Goal: Information Seeking & Learning: Learn about a topic

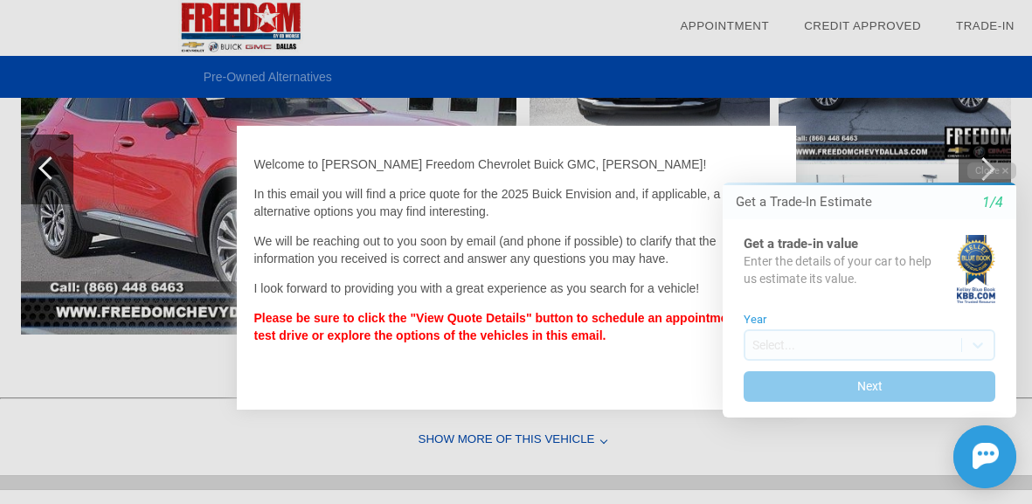
scroll to position [1409, 0]
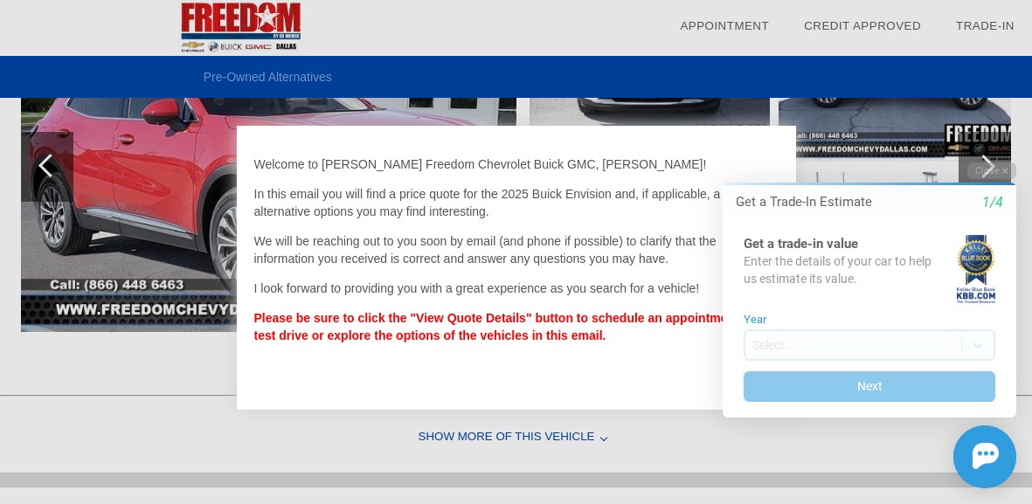
click at [535, 426] on div at bounding box center [516, 252] width 1032 height 504
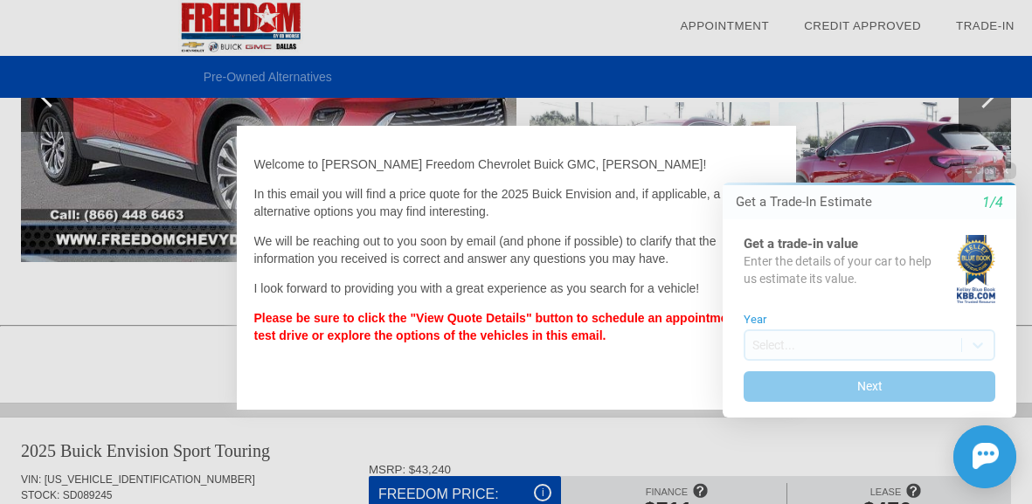
scroll to position [1514, 0]
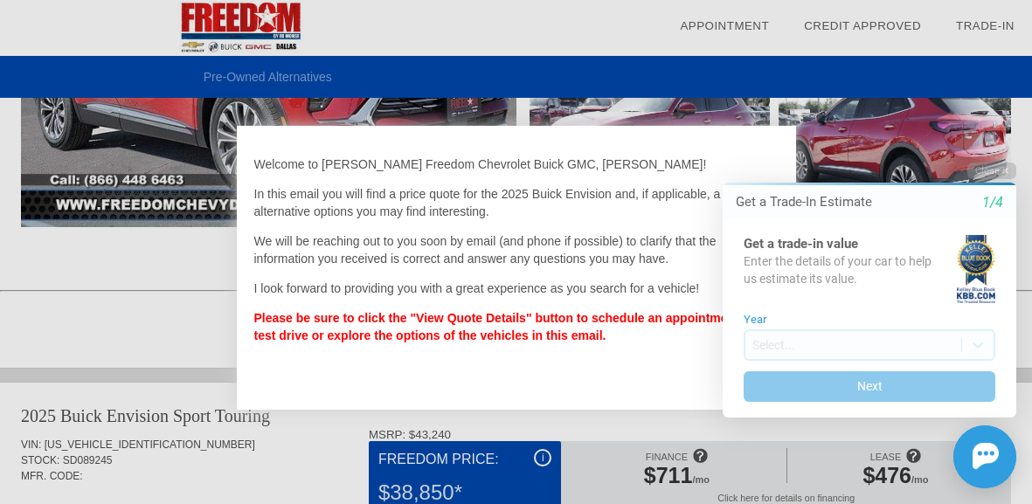
click at [520, 444] on div at bounding box center [516, 252] width 1032 height 504
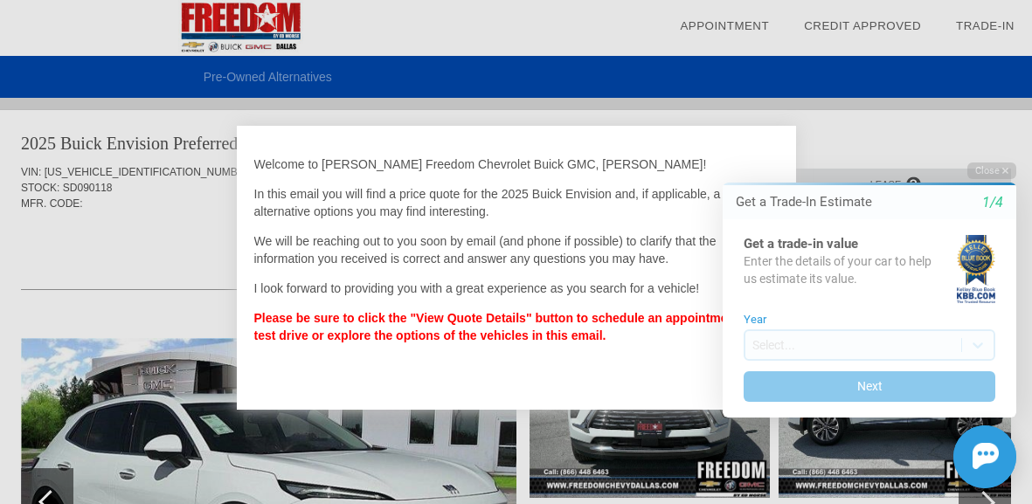
scroll to position [0, 0]
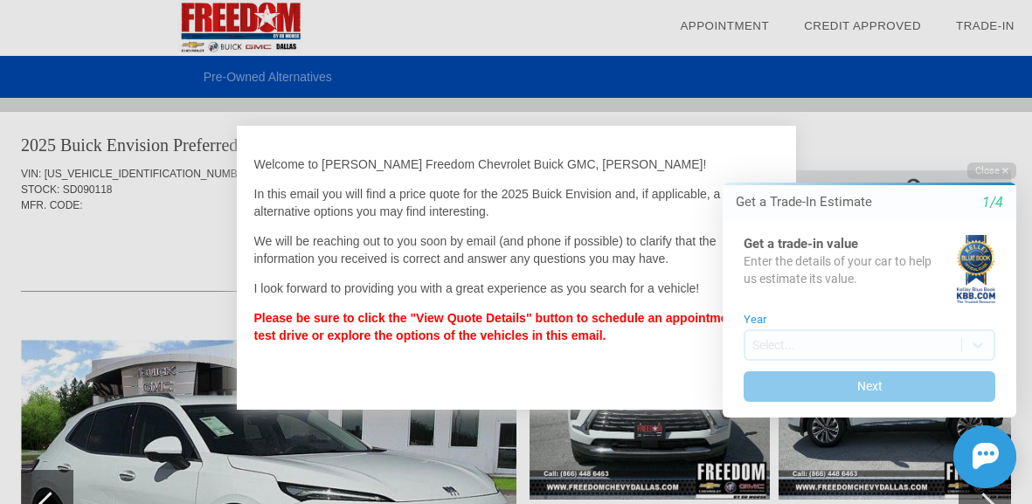
click at [660, 425] on div at bounding box center [516, 252] width 1032 height 504
click at [632, 440] on div at bounding box center [516, 252] width 1032 height 504
click at [630, 442] on div at bounding box center [516, 252] width 1032 height 504
